Goal: Task Accomplishment & Management: Manage account settings

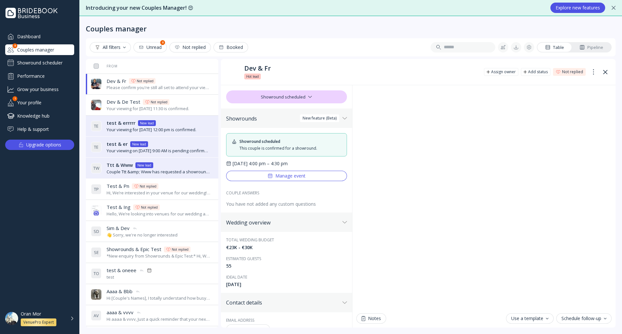
click at [46, 35] on div "Dashboard" at bounding box center [39, 36] width 69 height 11
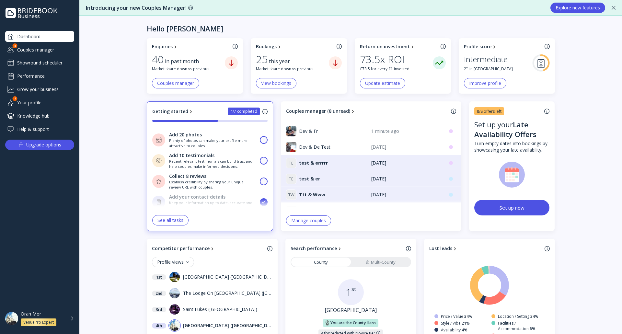
click at [69, 320] on div "Oran Mor VenuePro Expert" at bounding box center [47, 318] width 53 height 15
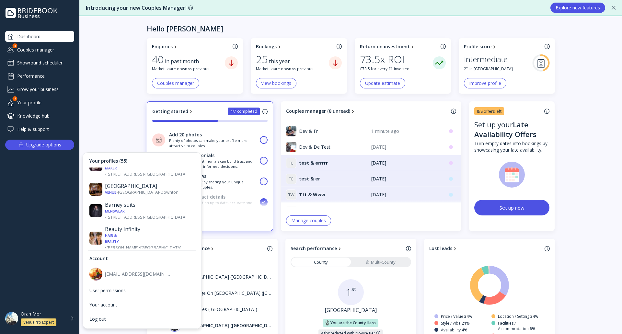
scroll to position [227, 0]
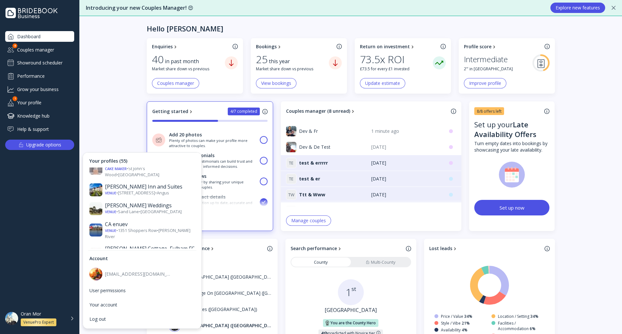
click at [146, 307] on div "Venue • [GEOGRAPHIC_DATA] • [GEOGRAPHIC_DATA]" at bounding box center [150, 313] width 90 height 12
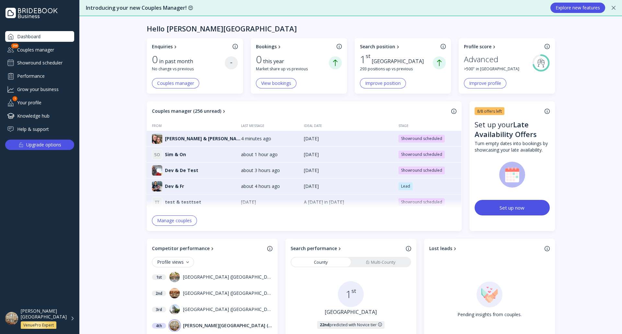
click at [51, 64] on div "Showround scheduler" at bounding box center [39, 63] width 69 height 10
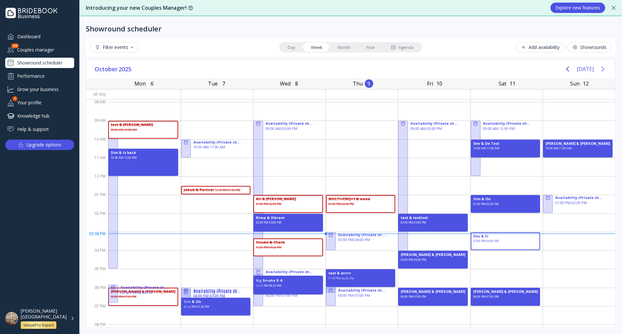
click at [603, 70] on icon "Next page" at bounding box center [602, 68] width 3 height 5
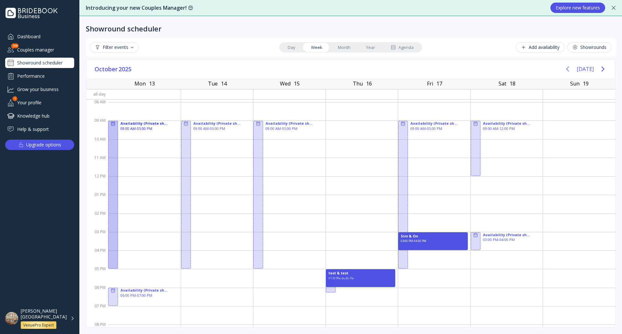
click at [569, 70] on icon "Previous page" at bounding box center [567, 68] width 3 height 5
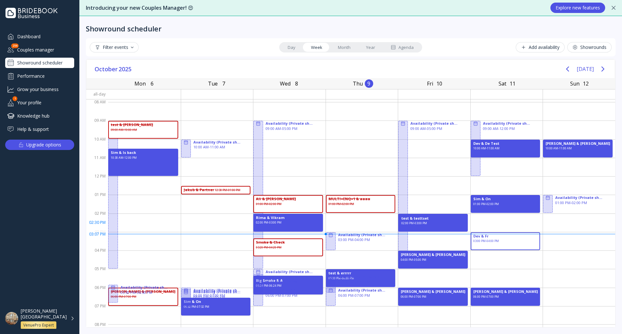
click at [438, 227] on div "test & testtset 02:00 PM - 03:00 PM" at bounding box center [433, 223] width 70 height 18
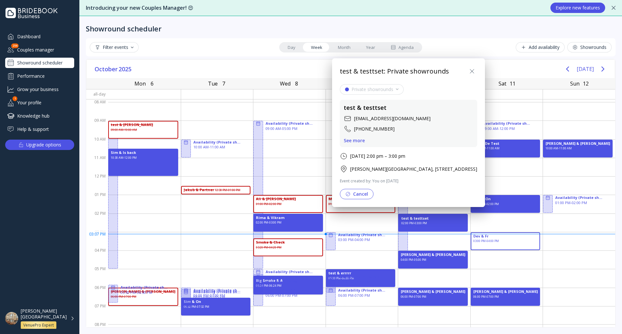
click at [360, 199] on button "Cancel" at bounding box center [357, 194] width 34 height 10
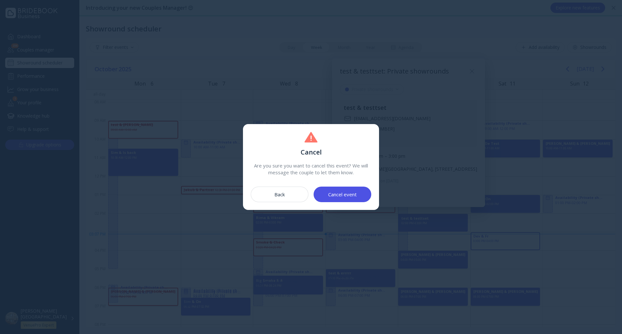
click at [366, 196] on button "Cancel event" at bounding box center [342, 194] width 58 height 16
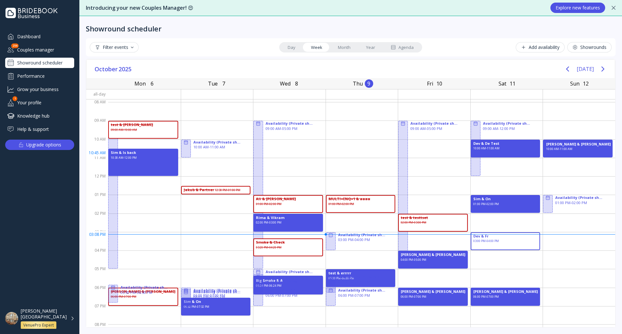
click at [581, 153] on div "[PERSON_NAME] & [PERSON_NAME] 10:00 AM - 11:00 AM" at bounding box center [578, 149] width 70 height 18
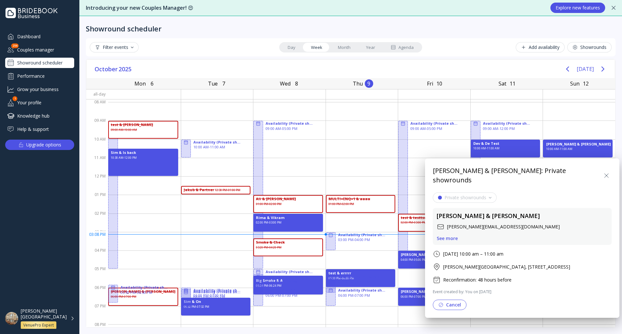
click at [446, 302] on button "Cancel" at bounding box center [450, 304] width 34 height 10
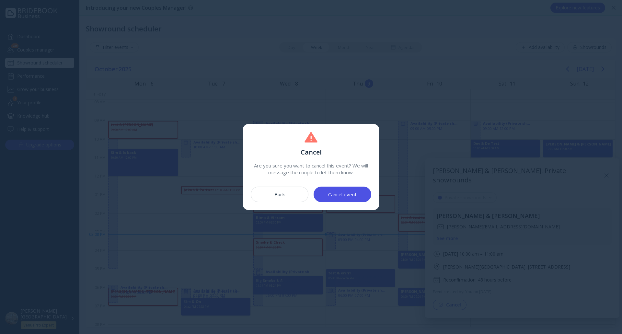
click at [359, 192] on button "Cancel event" at bounding box center [342, 194] width 58 height 16
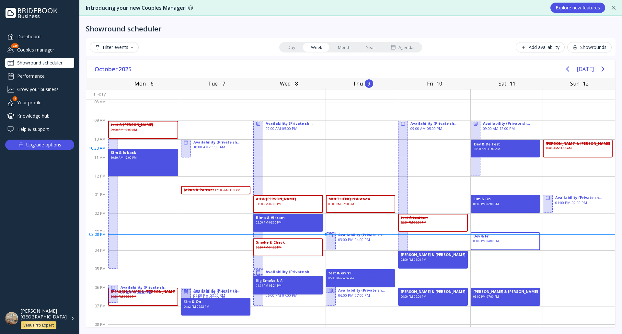
click at [510, 150] on div "Dev & De Test 10:00 AM - 11:00 AM" at bounding box center [505, 149] width 70 height 18
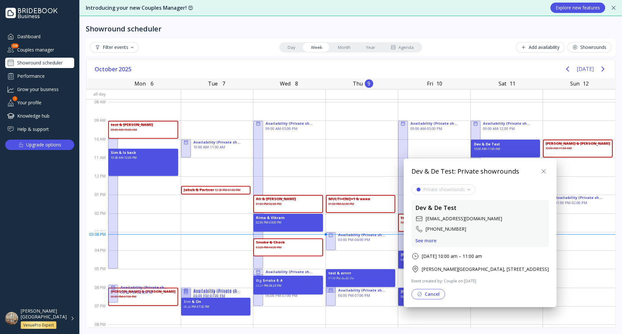
click at [438, 298] on button "Cancel" at bounding box center [428, 294] width 34 height 10
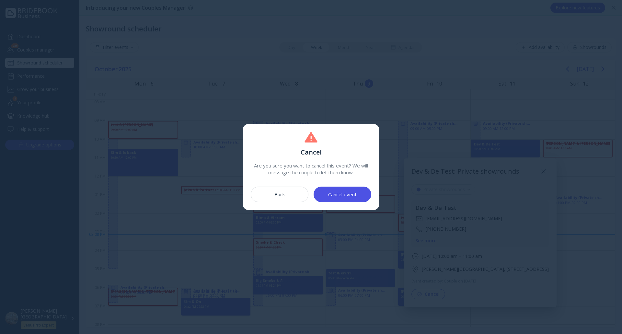
click at [360, 196] on button "Cancel event" at bounding box center [342, 194] width 58 height 16
